Goal: Find specific page/section: Find specific page/section

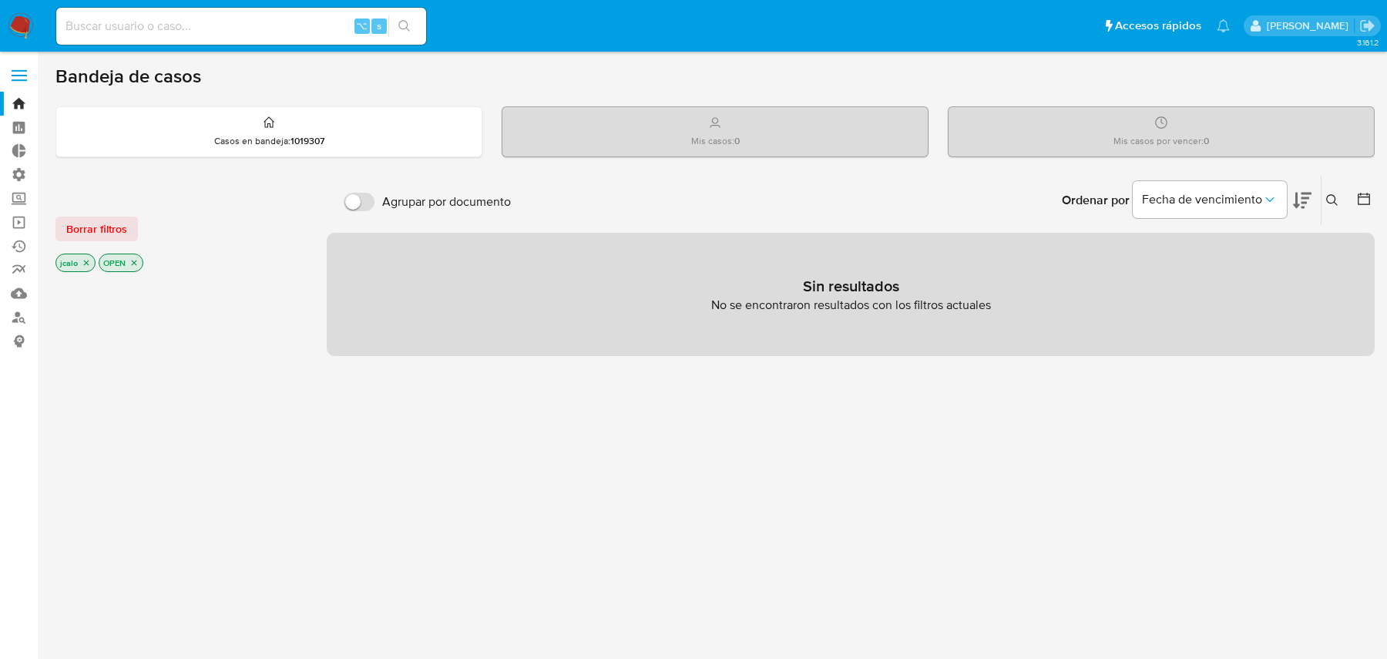
click at [293, 33] on input at bounding box center [241, 26] width 370 height 20
paste input "231822667"
type input "231822667"
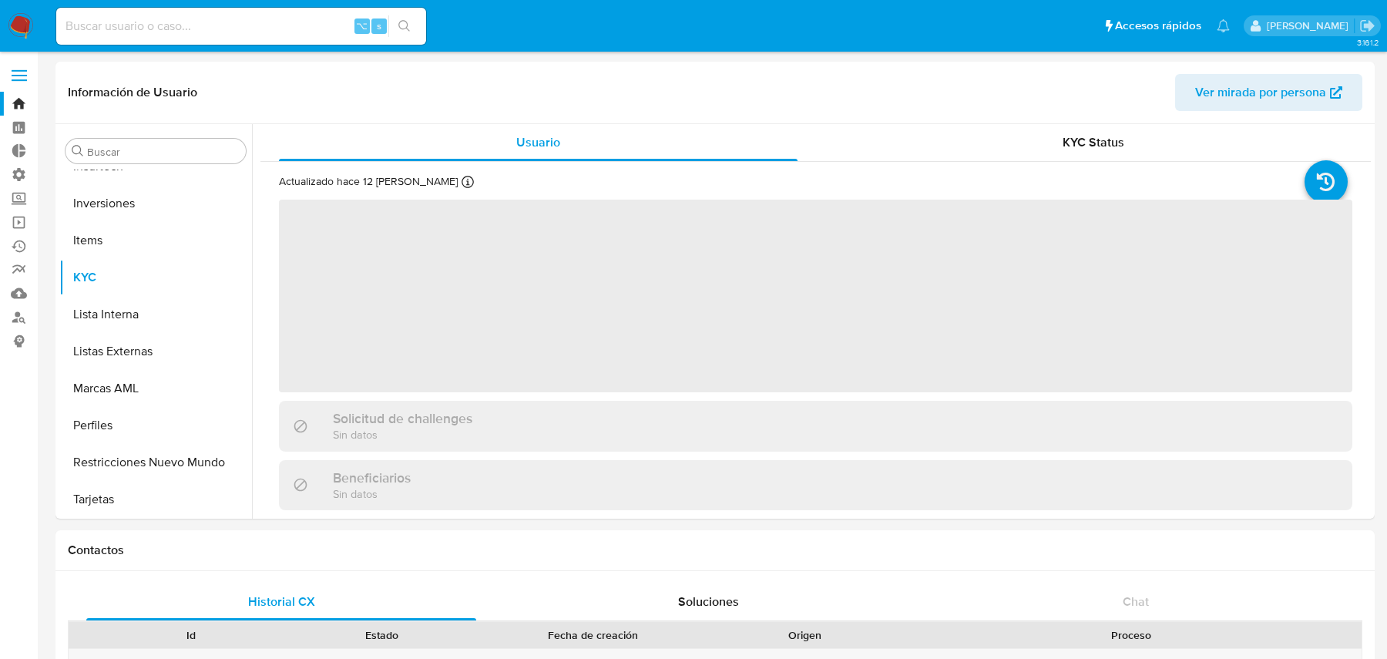
scroll to position [798, 0]
select select "10"
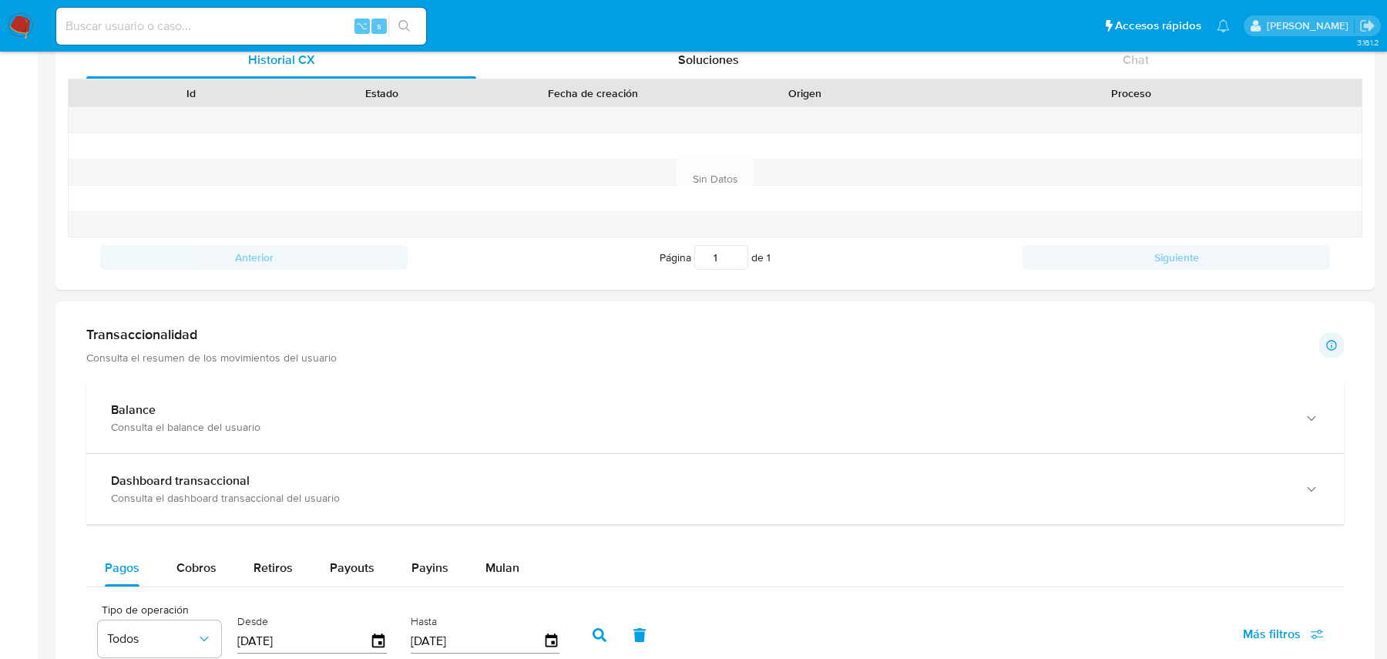
scroll to position [787, 0]
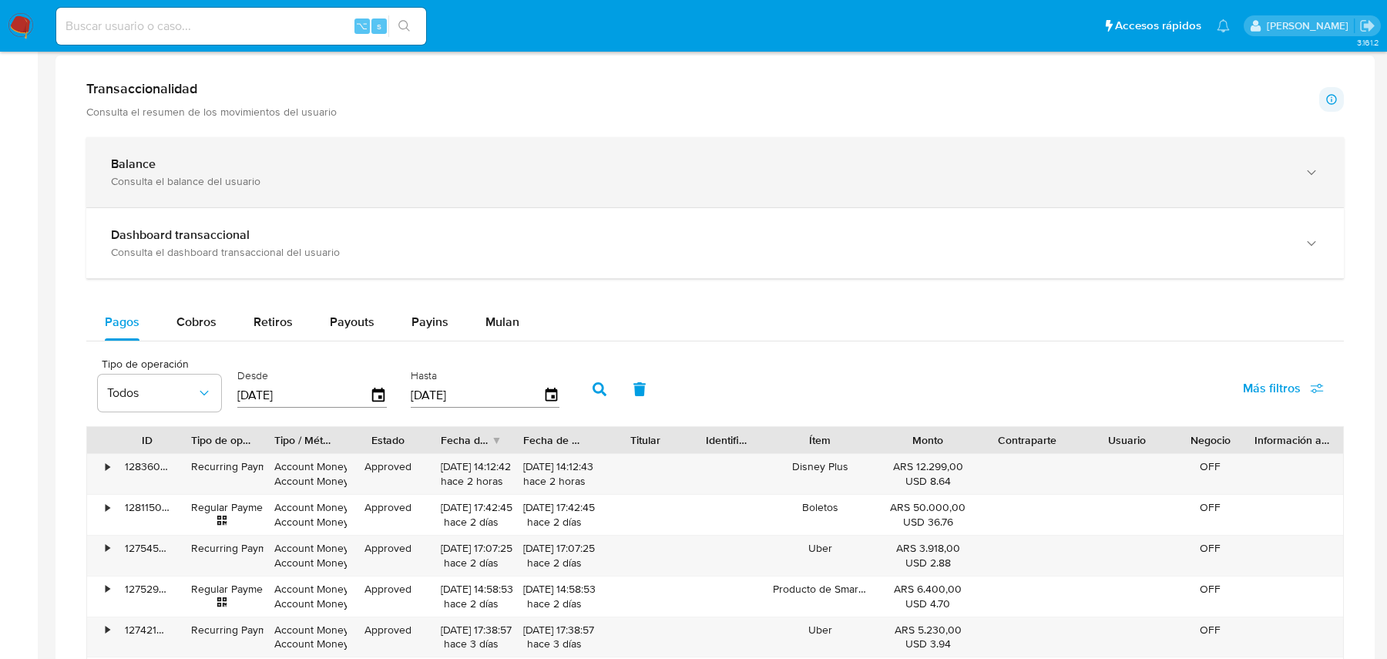
click at [964, 174] on div "Consulta el balance del usuario" at bounding box center [699, 181] width 1177 height 14
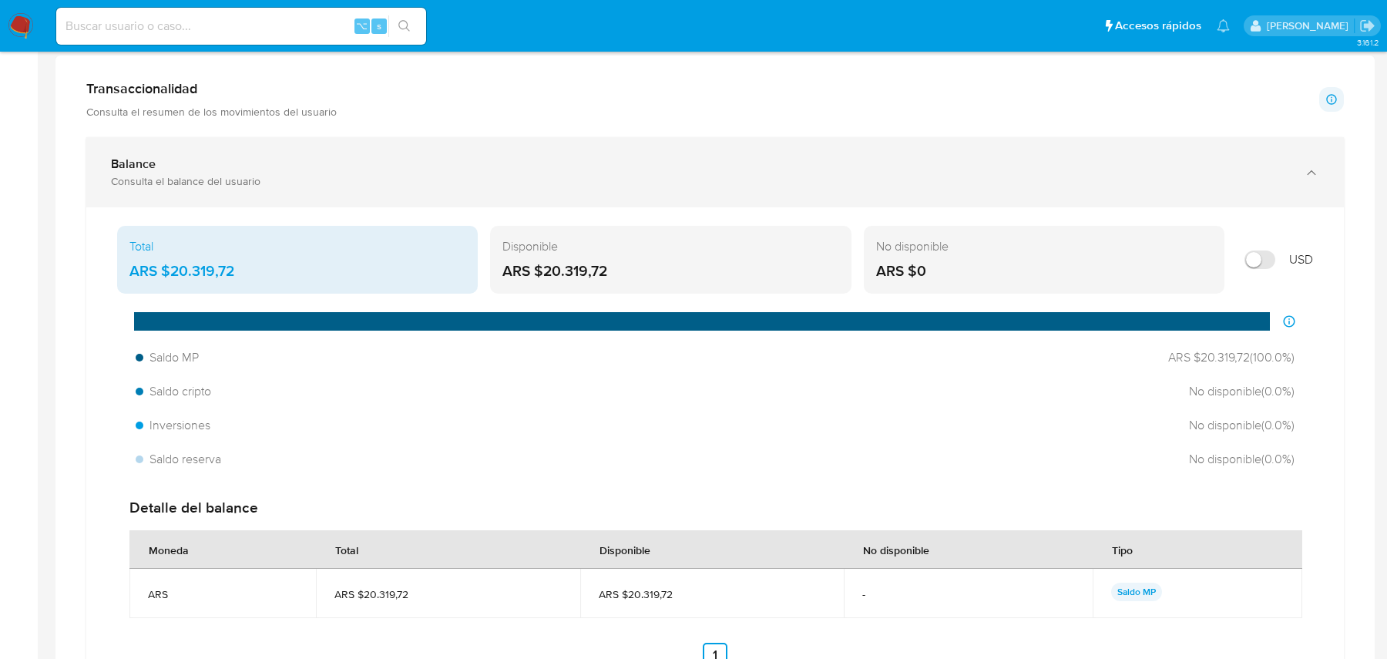
click at [964, 174] on div "Consulta el balance del usuario" at bounding box center [699, 181] width 1177 height 14
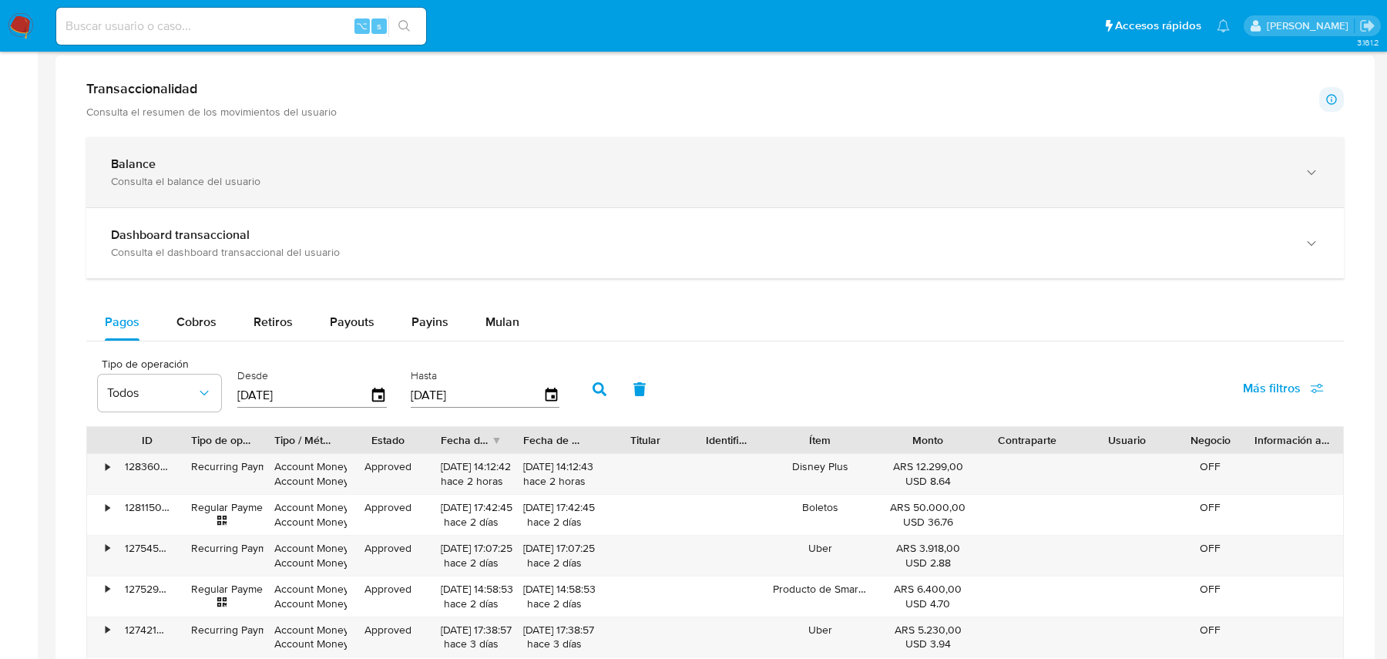
click at [652, 152] on div "Balance Consulta el balance del usuario" at bounding box center [714, 172] width 1257 height 70
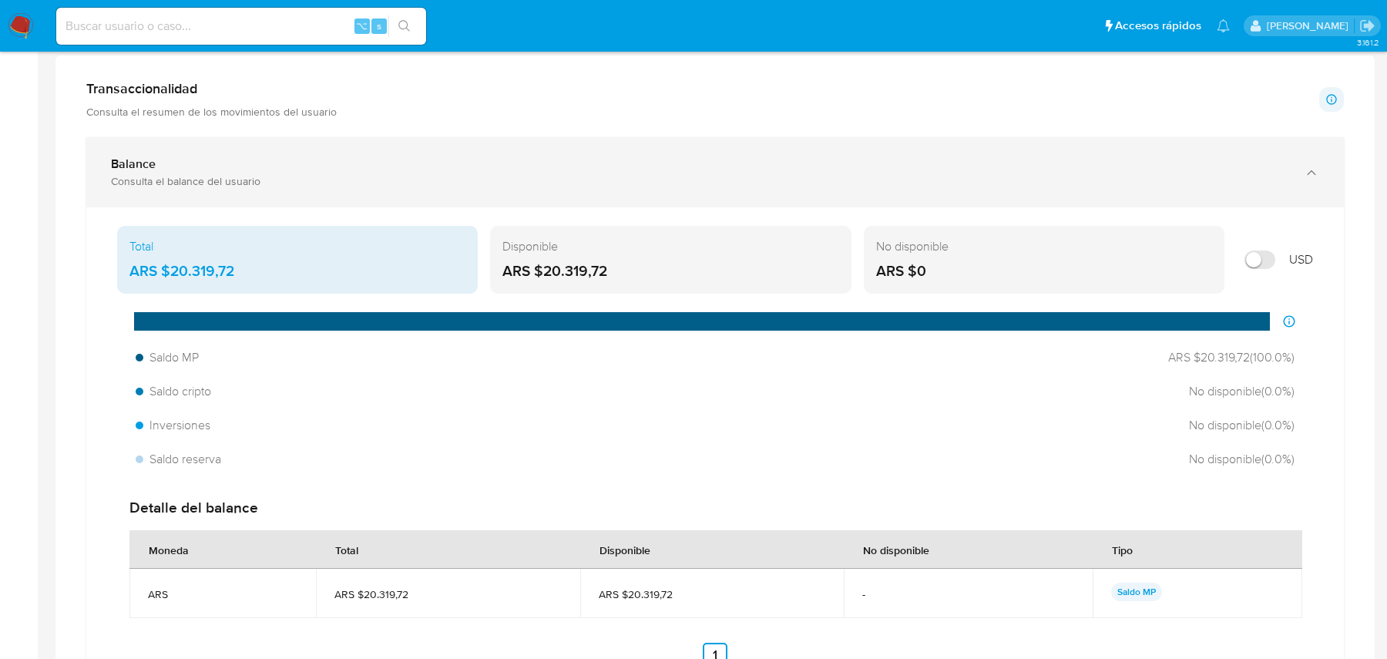
click at [652, 152] on div "Balance Consulta el balance del usuario" at bounding box center [714, 172] width 1257 height 70
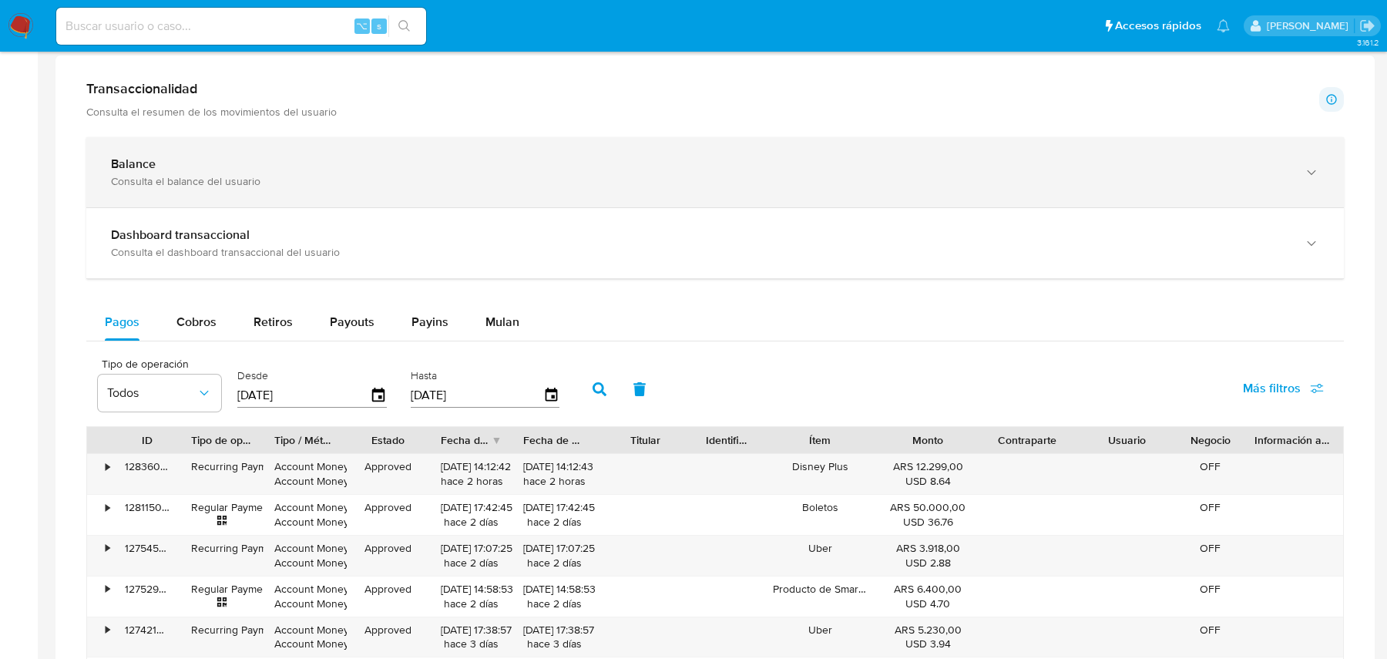
click at [652, 152] on div "Balance Consulta el balance del usuario" at bounding box center [714, 172] width 1257 height 70
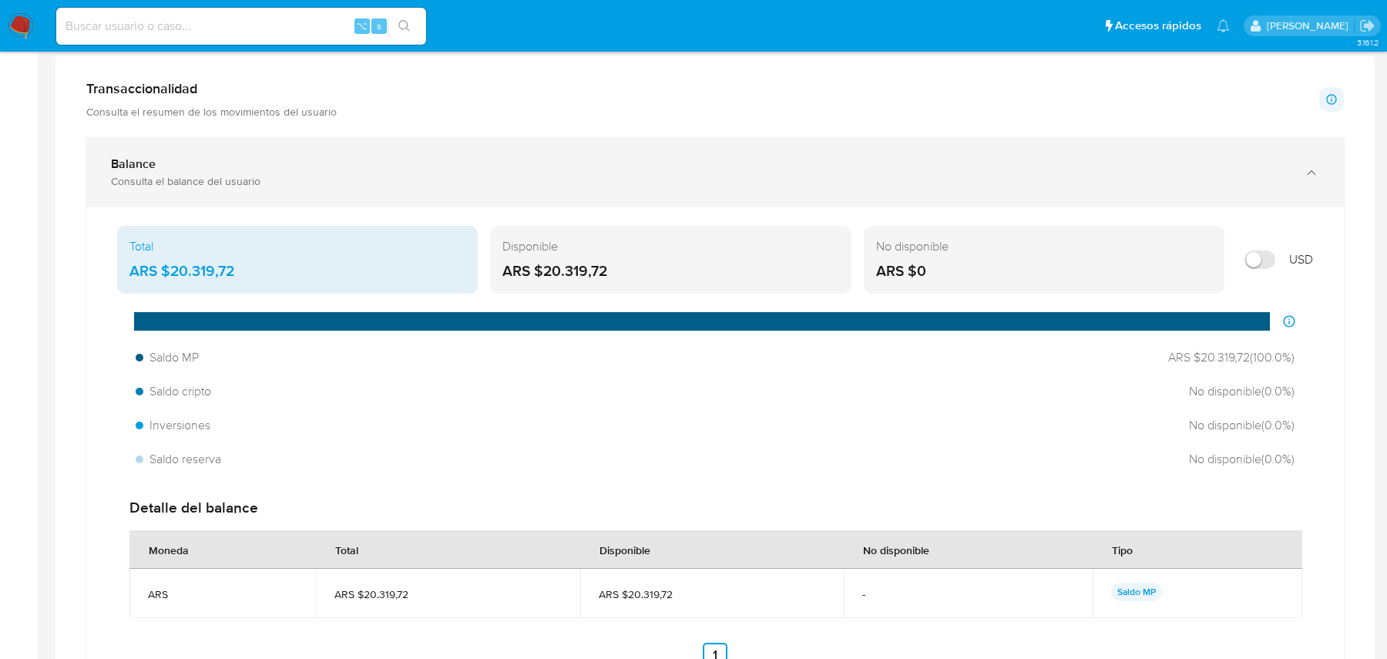
click at [652, 152] on div "Balance Consulta el balance del usuario" at bounding box center [714, 172] width 1257 height 70
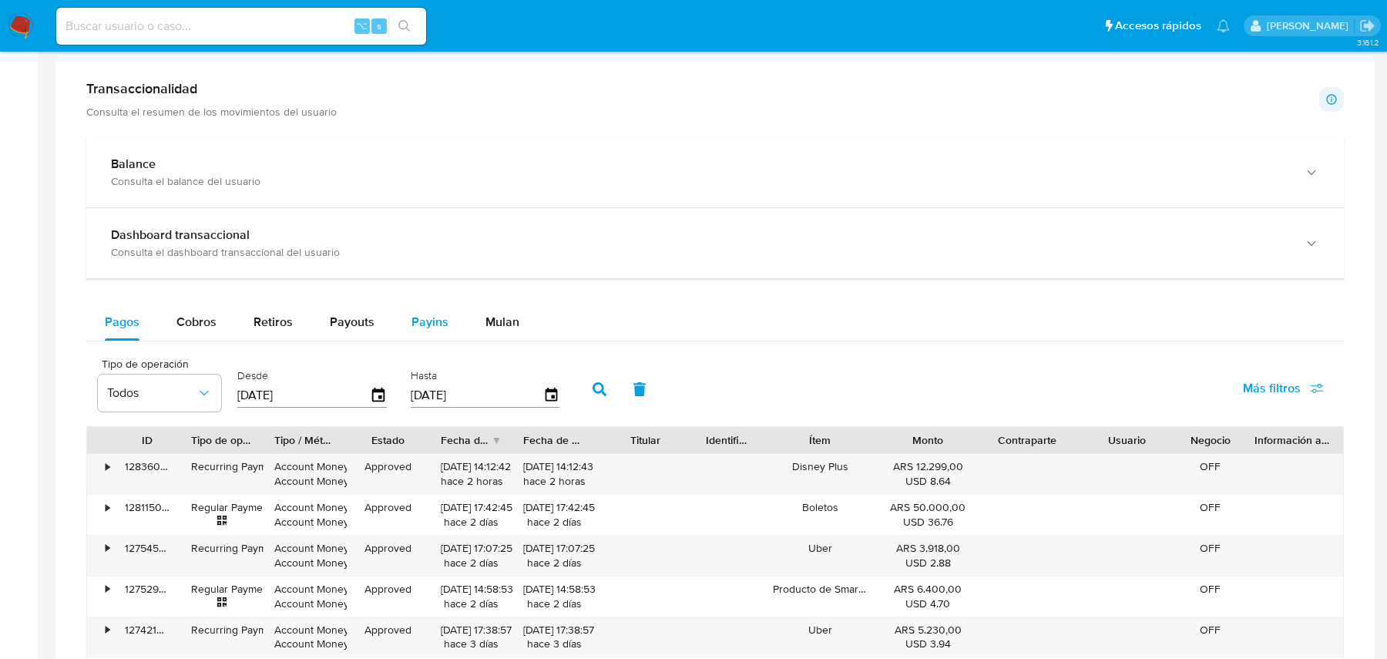
scroll to position [0, 0]
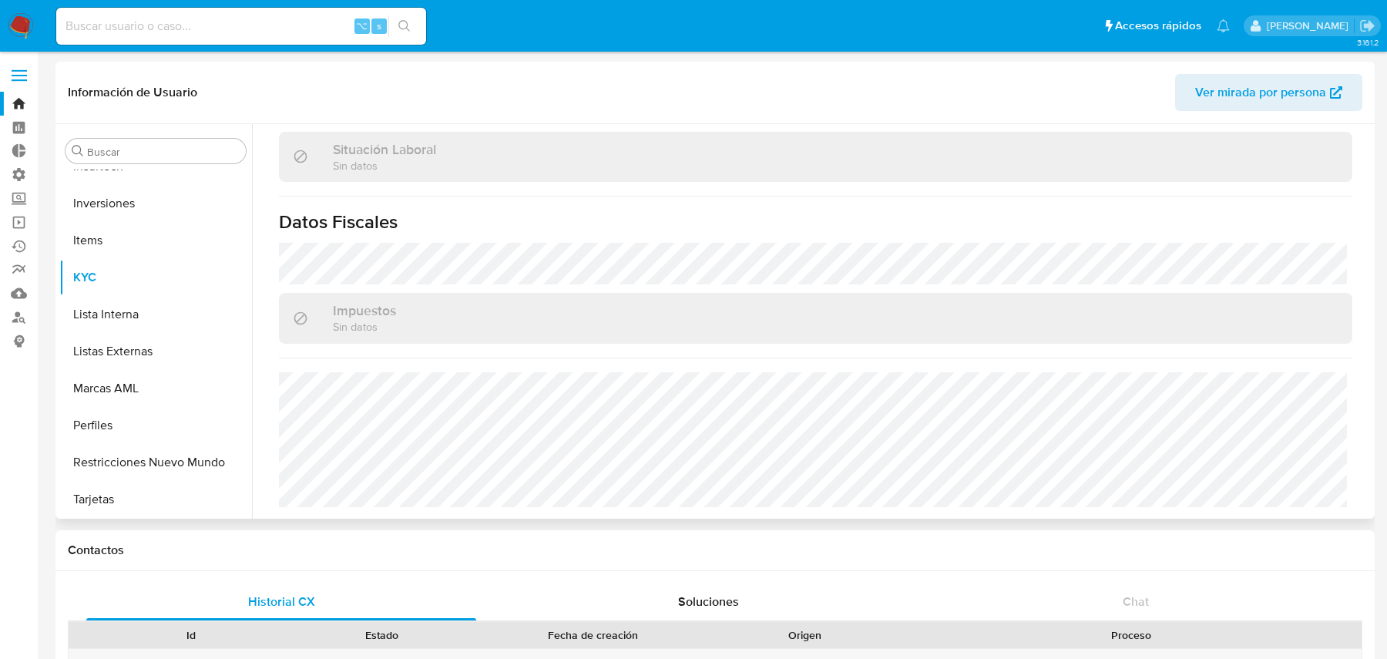
click at [1213, 89] on span "Ver mirada por persona" at bounding box center [1260, 92] width 131 height 37
